Goal: Task Accomplishment & Management: Manage account settings

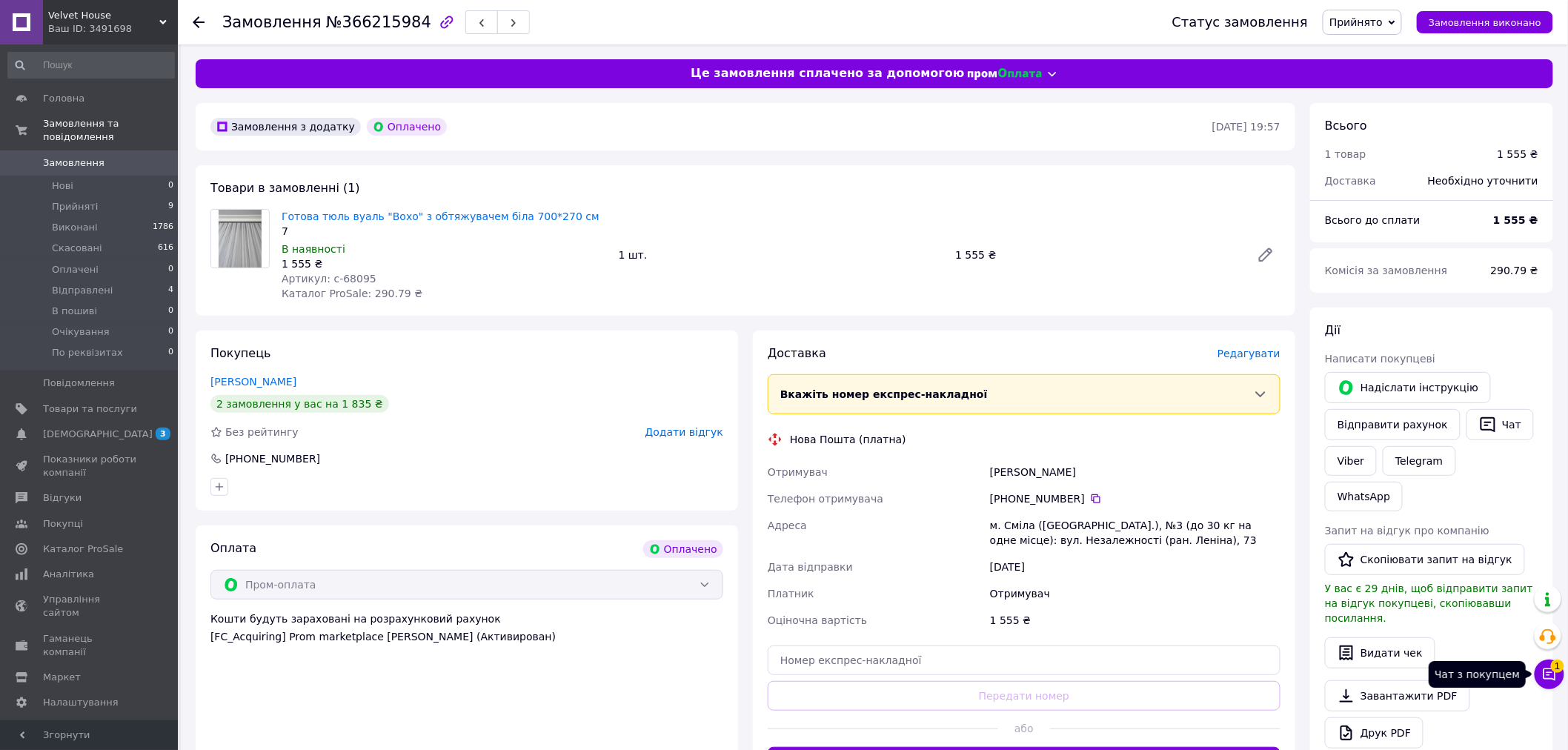
click at [1549, 670] on icon at bounding box center [1550, 675] width 12 height 12
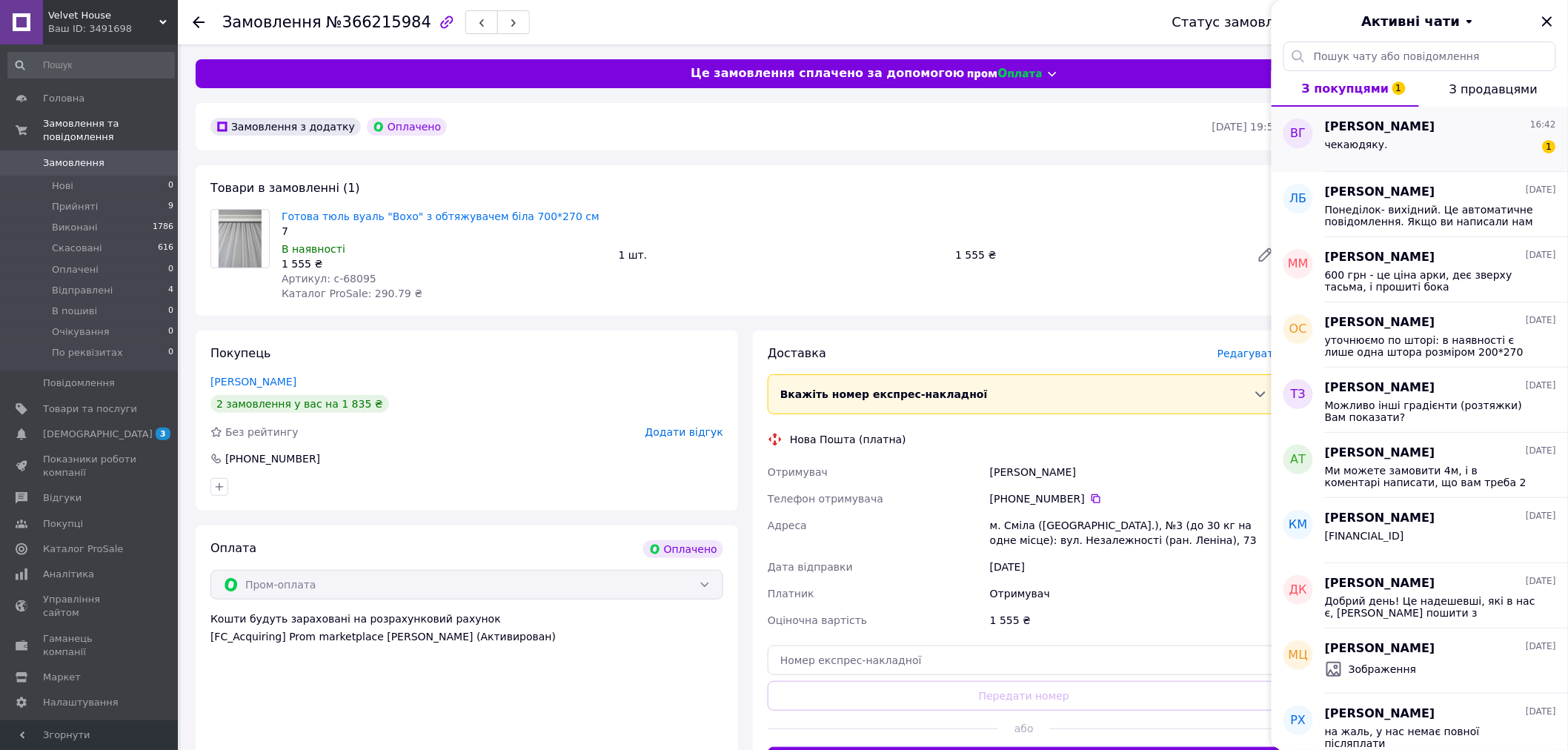
click at [1499, 152] on div "чекаюдяку. 1" at bounding box center [1440, 147] width 231 height 24
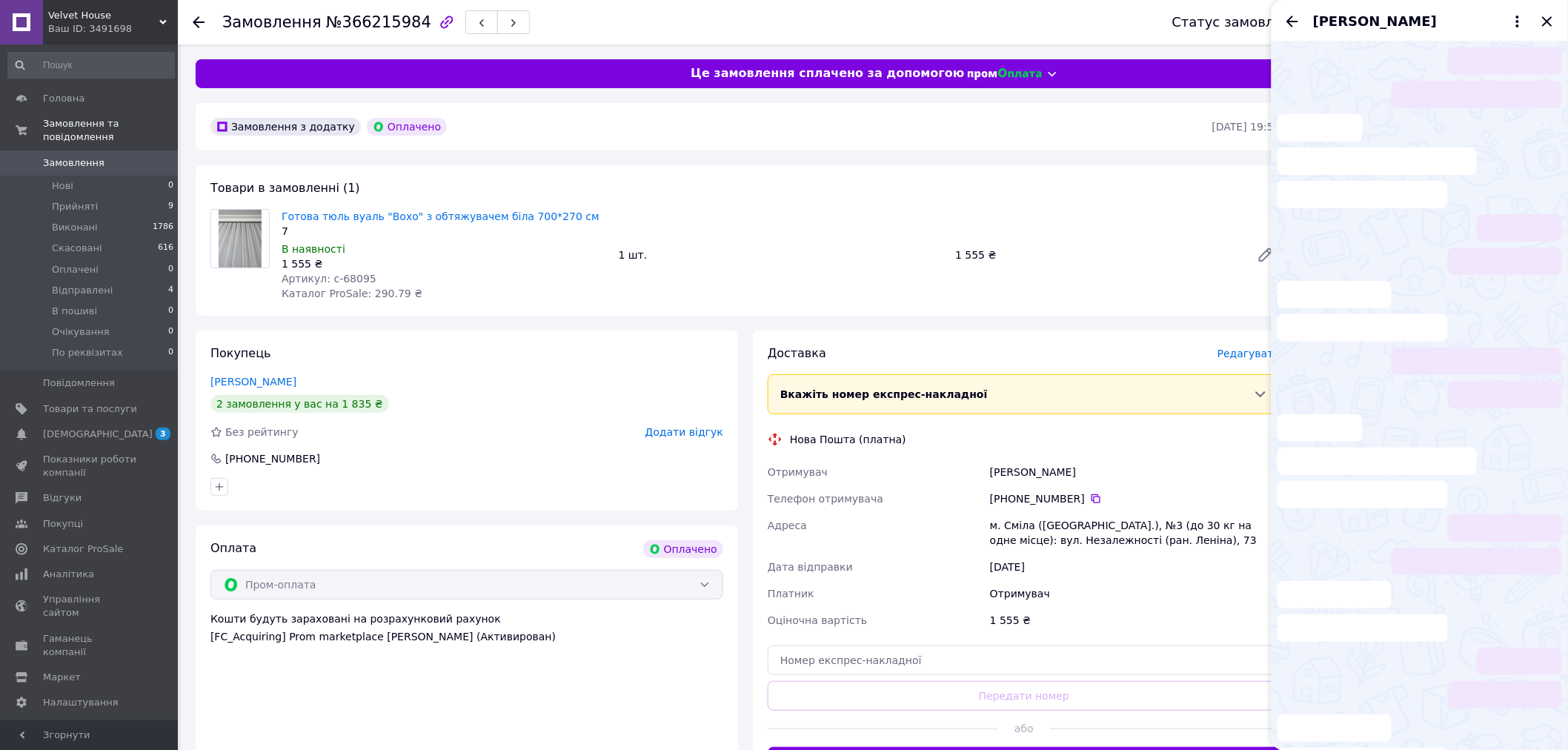
scroll to position [201, 0]
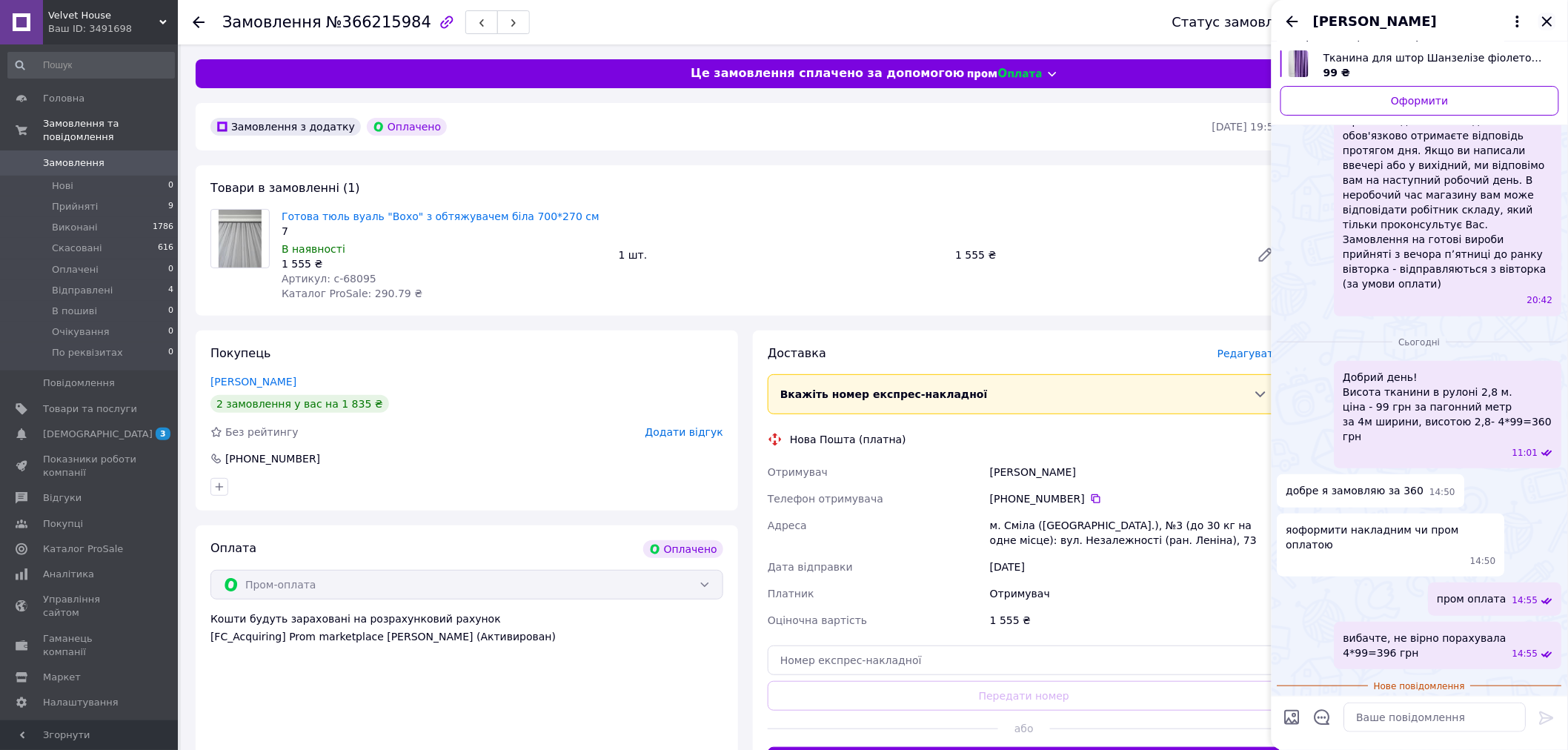
click at [1549, 15] on icon "Закрити" at bounding box center [1547, 21] width 18 height 18
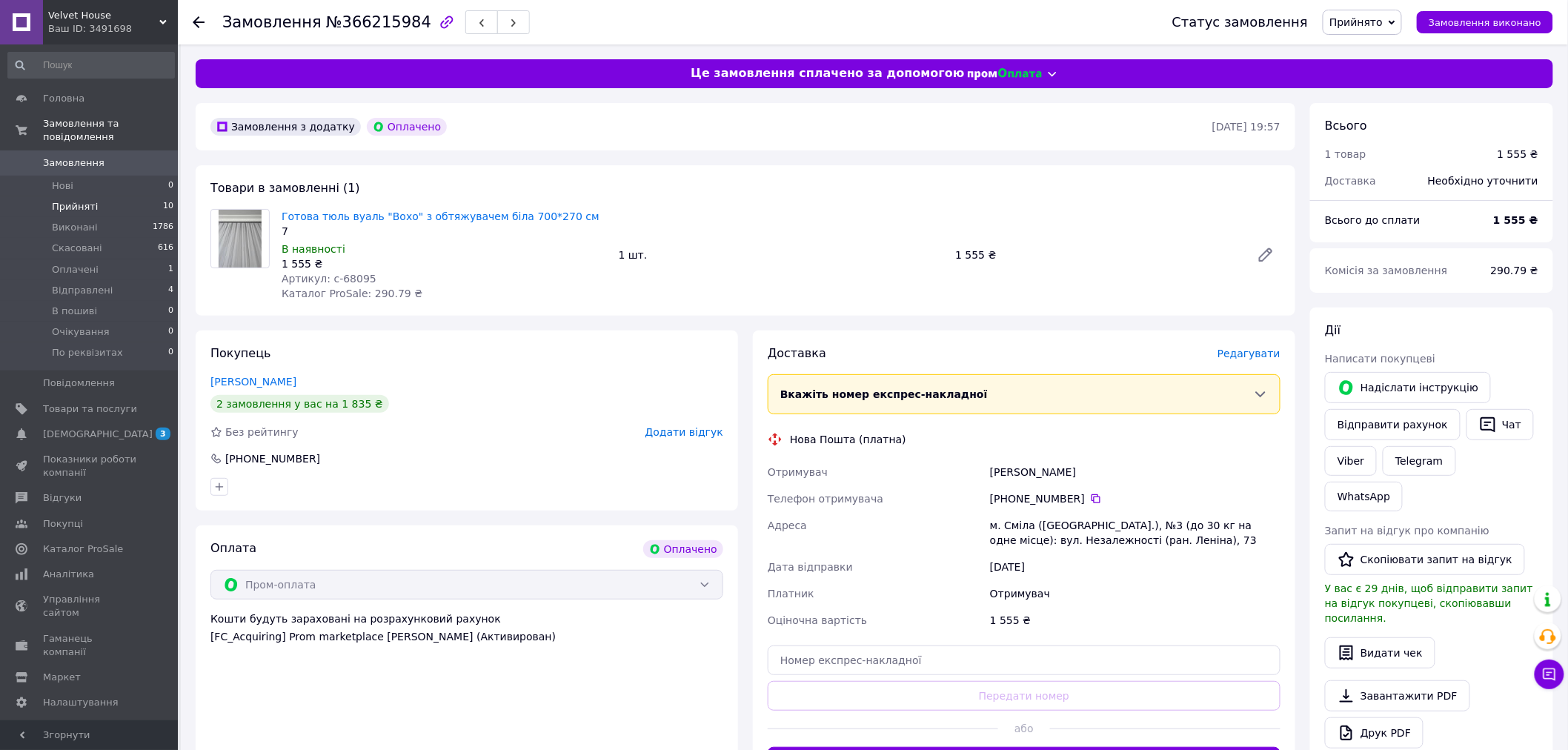
click at [80, 200] on span "Прийняті" at bounding box center [74, 207] width 46 height 13
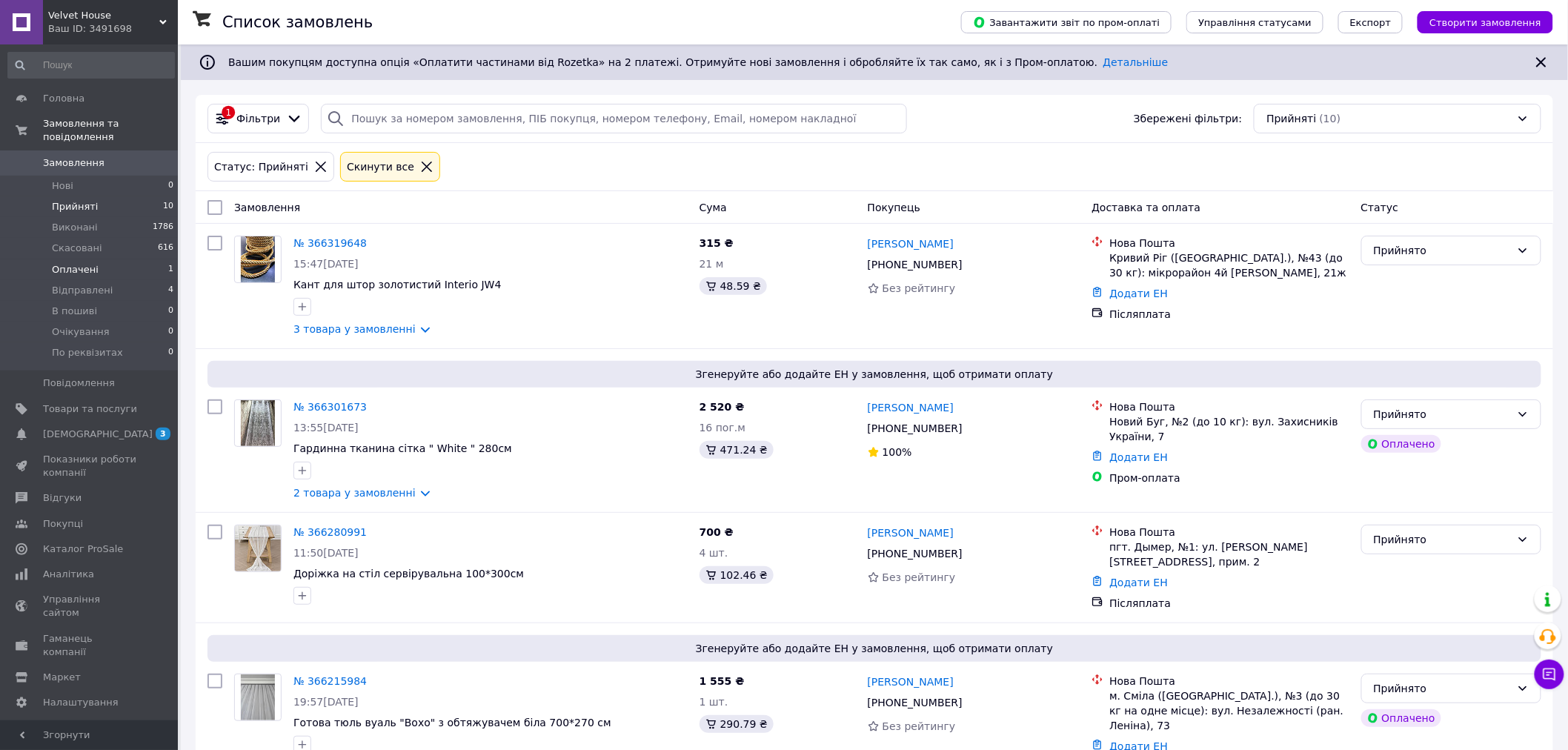
click at [79, 263] on span "Оплачені" at bounding box center [75, 269] width 46 height 13
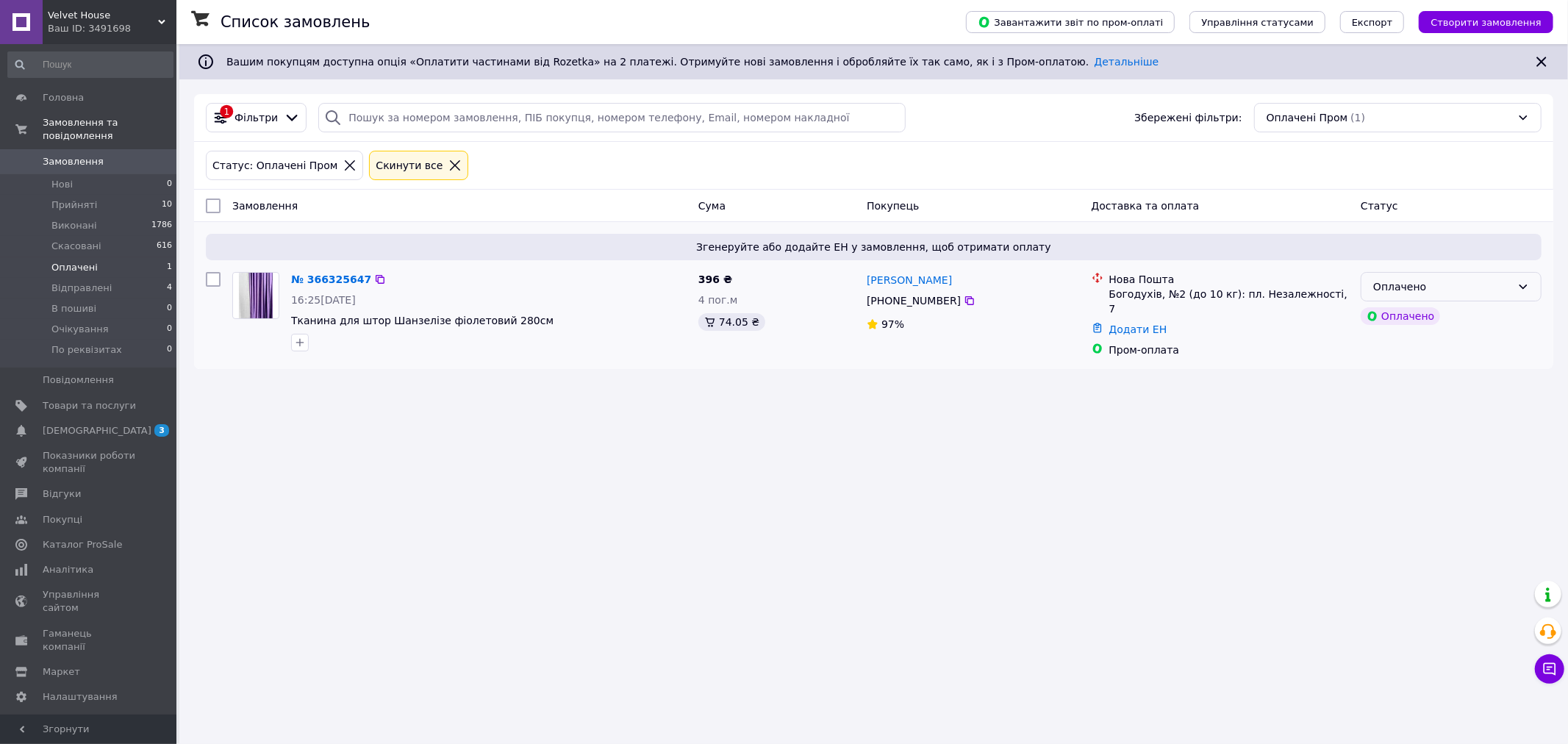
click at [1484, 287] on div "Оплачено" at bounding box center [1442, 286] width 138 height 16
click at [1450, 318] on li "Прийнято" at bounding box center [1451, 319] width 180 height 26
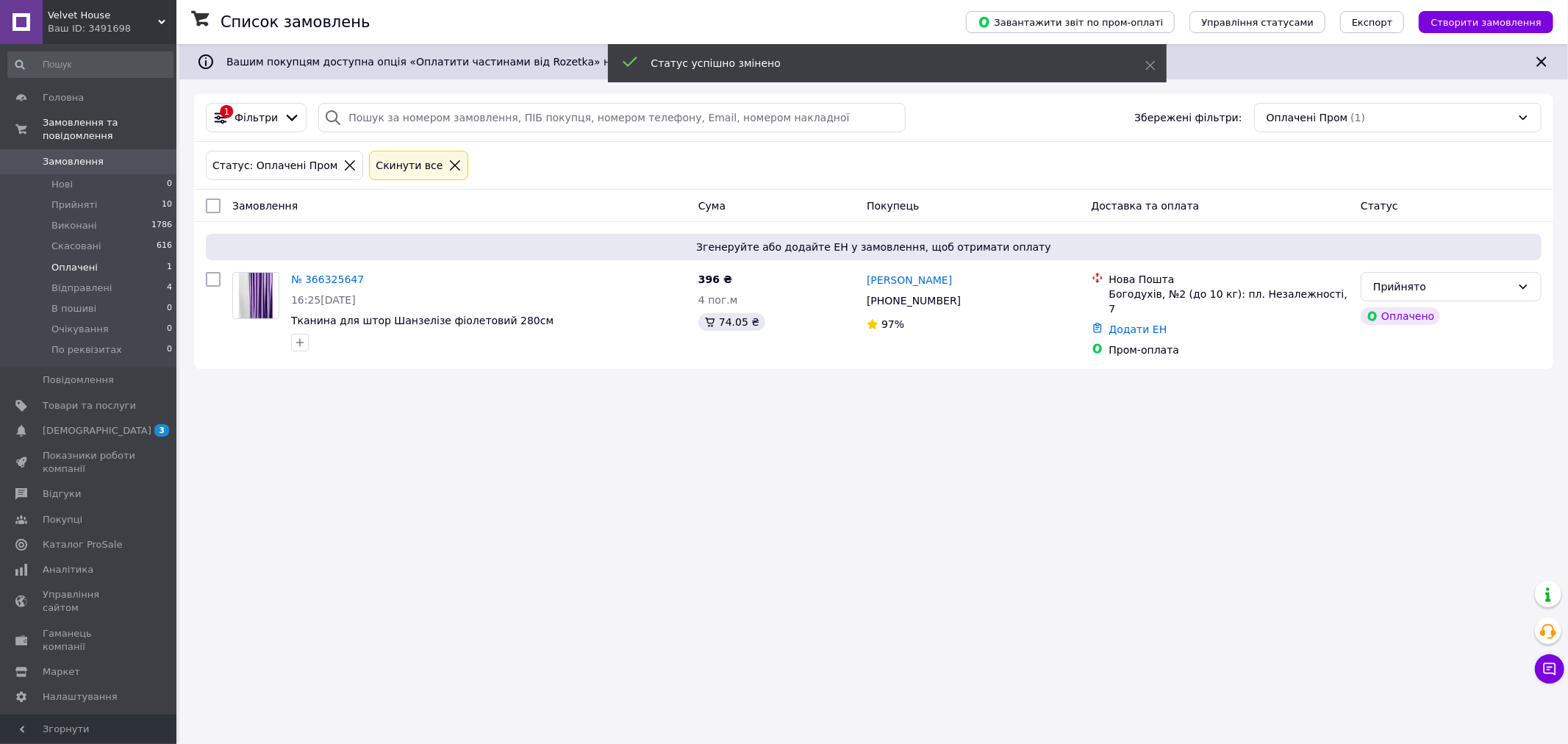
click at [327, 277] on link "№ 366325647" at bounding box center [327, 279] width 73 height 12
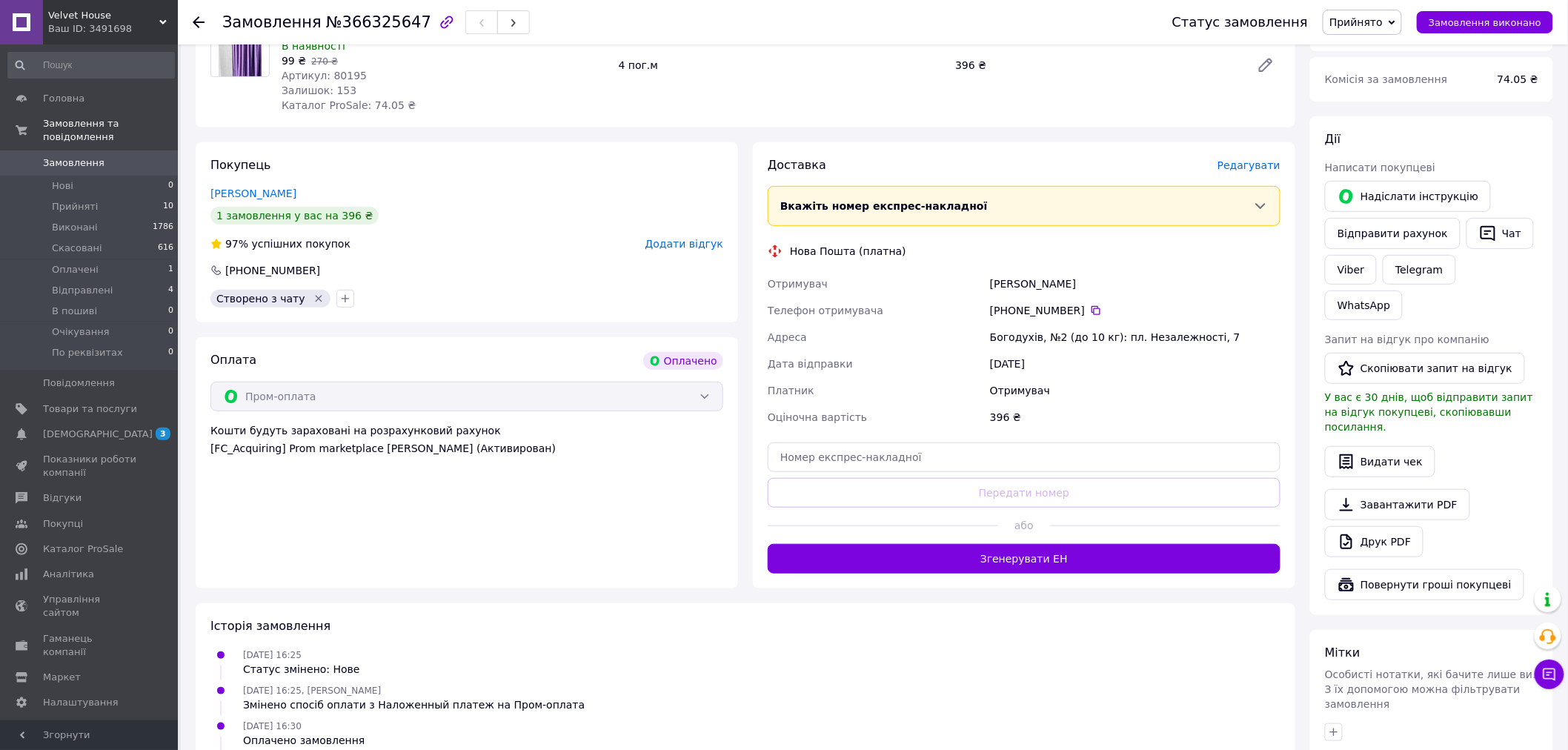
scroll to position [247, 0]
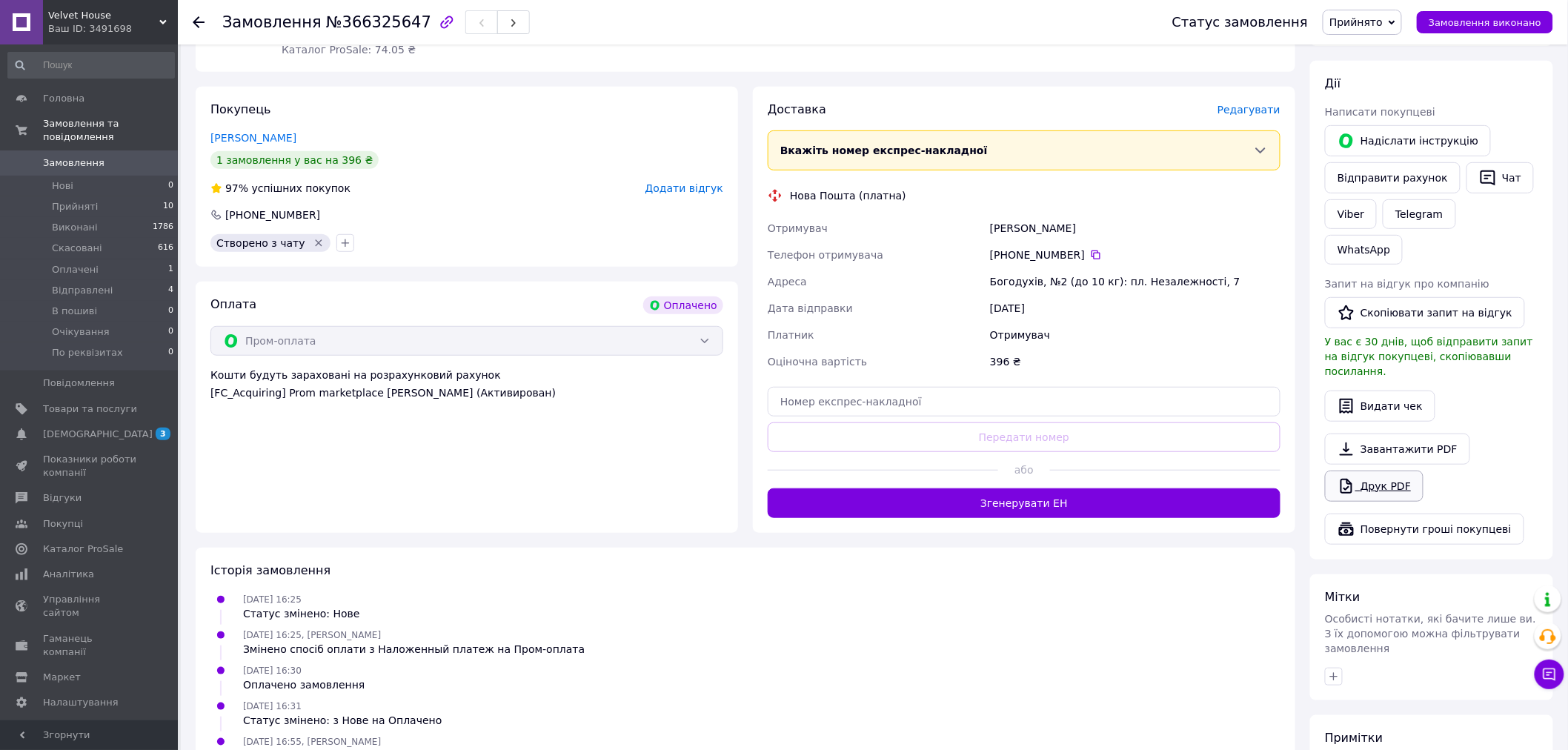
click at [1386, 471] on link "Друк PDF" at bounding box center [1374, 486] width 98 height 31
click at [78, 200] on span "Прийняті" at bounding box center [74, 207] width 46 height 13
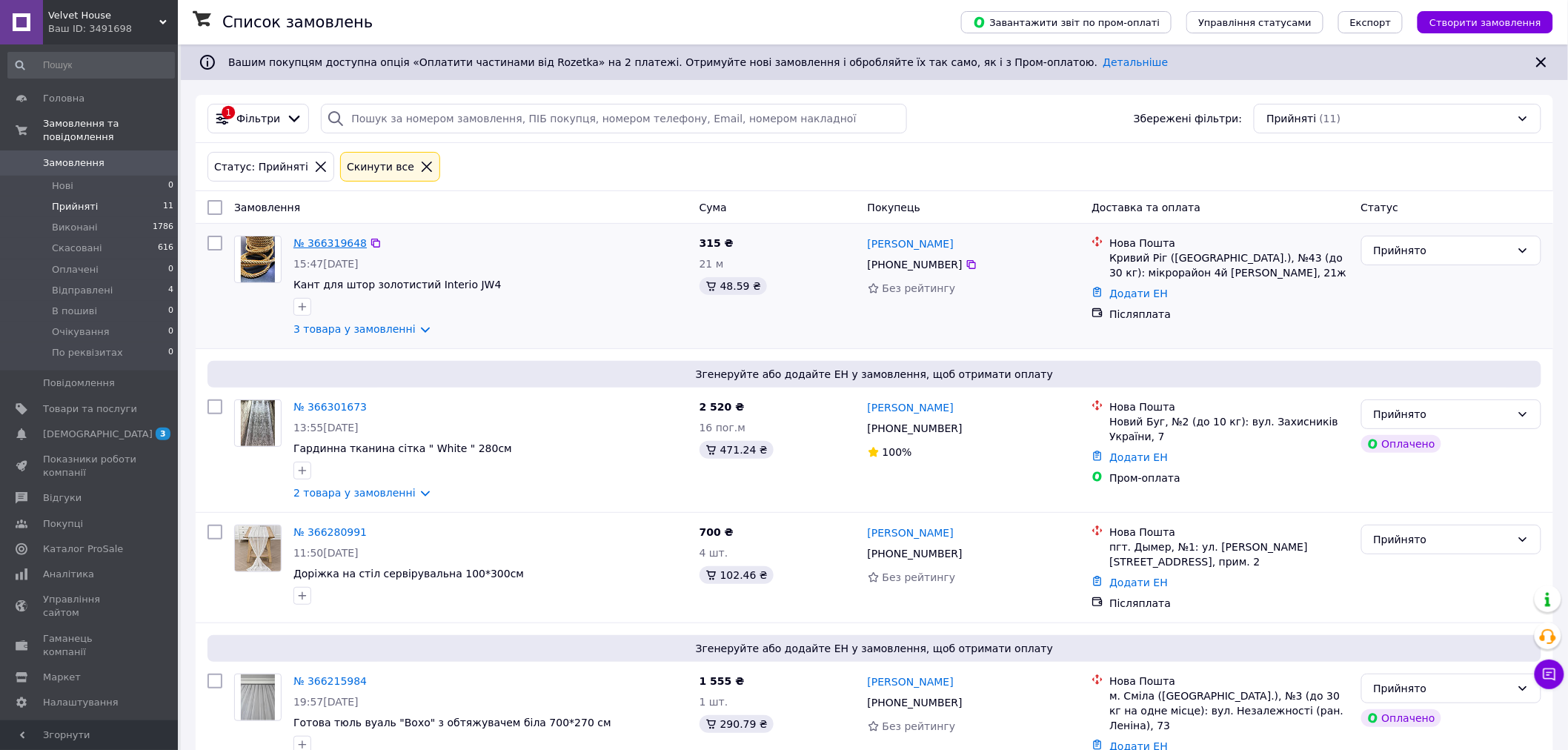
click at [336, 238] on link "№ 366319648" at bounding box center [330, 242] width 74 height 12
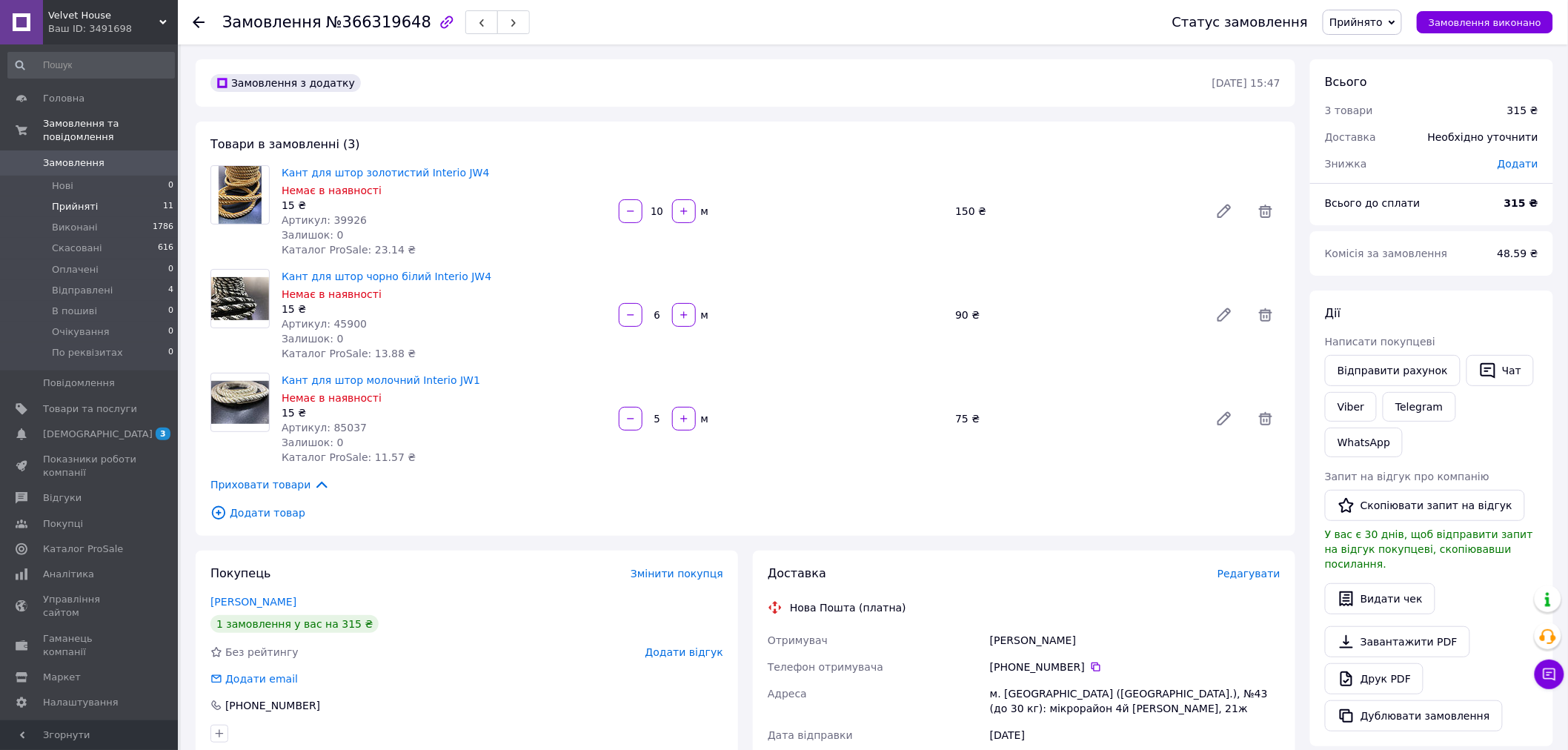
click at [71, 200] on span "Прийняті" at bounding box center [74, 207] width 46 height 13
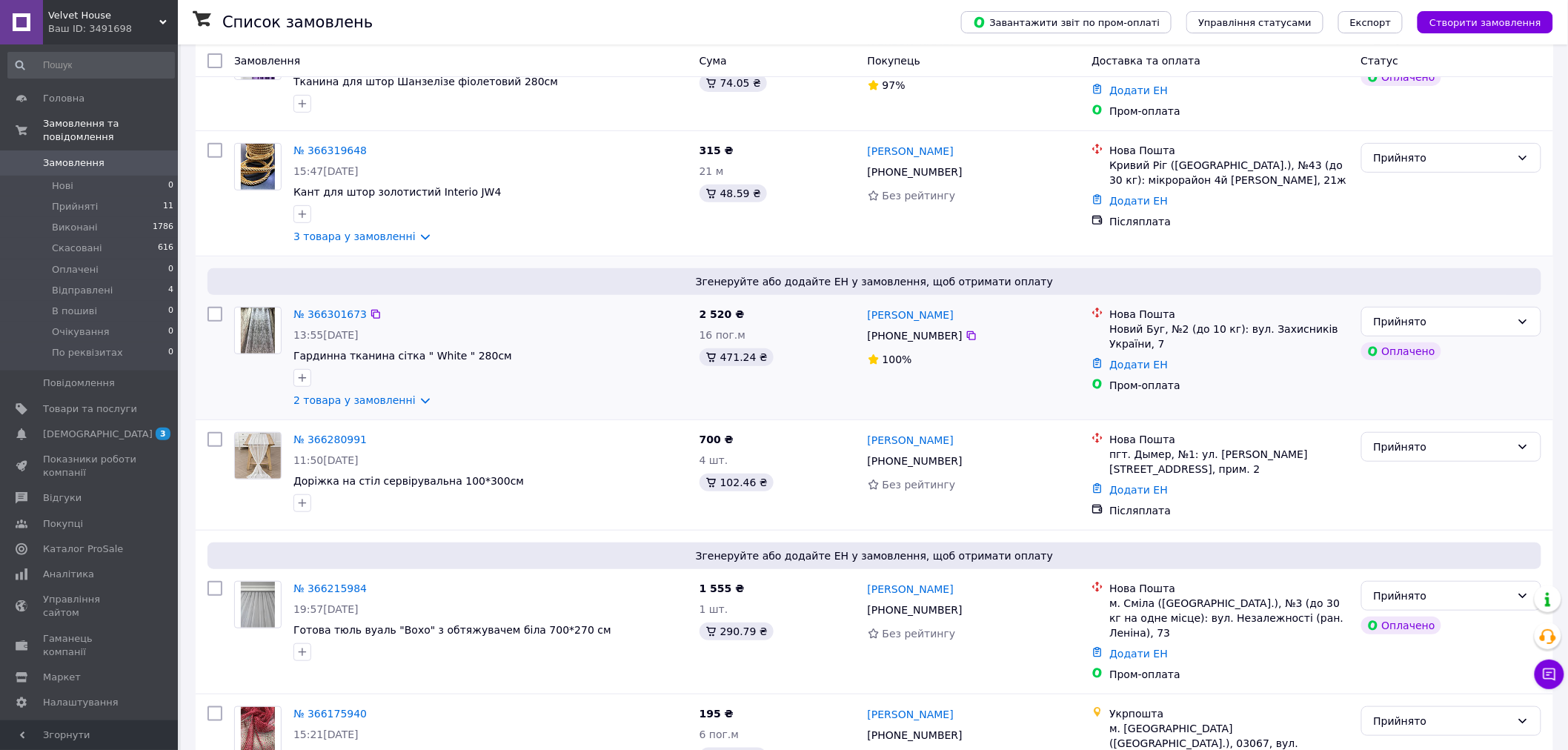
scroll to position [247, 0]
